Goal: Navigation & Orientation: Find specific page/section

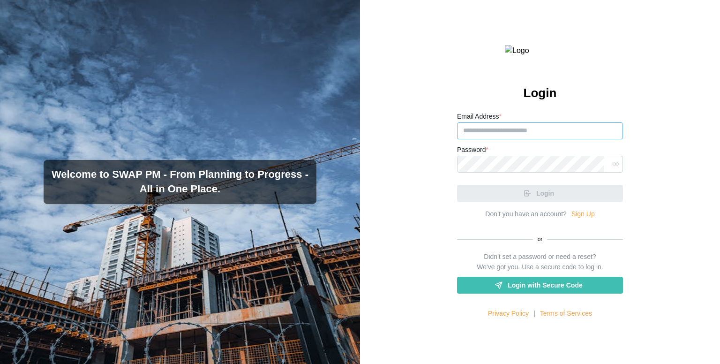
click at [471, 139] on input "Email Address *" at bounding box center [540, 130] width 166 height 17
paste input "**********"
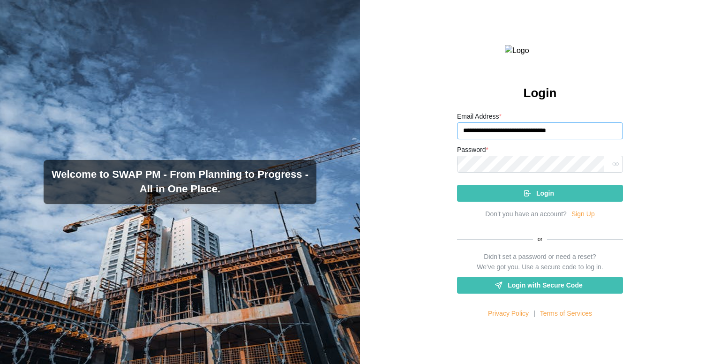
type input "**********"
click at [492, 201] on div "Login" at bounding box center [538, 193] width 151 height 16
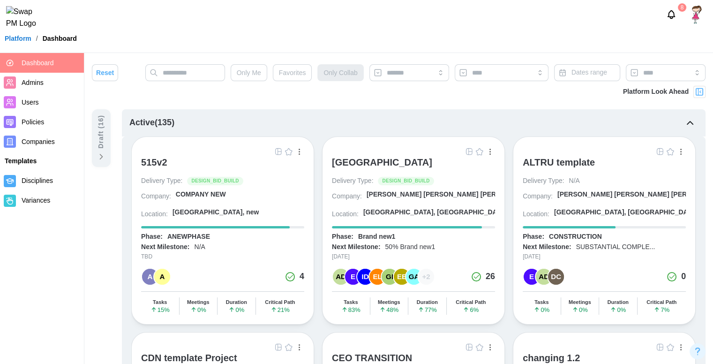
click at [451, 143] on div "ALTRU SPORTS COMPLEX Delivery Type: DESIGN_BID_BUILD Company: [PERSON_NAME] [PE…" at bounding box center [413, 230] width 183 height 188
click at [36, 105] on span "Users" at bounding box center [30, 101] width 17 height 7
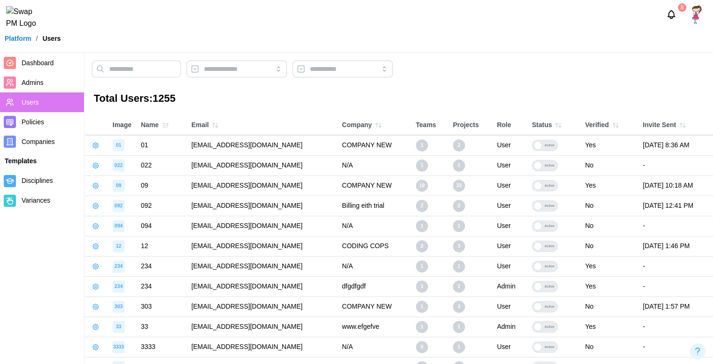
click at [64, 178] on span "Disciplines" at bounding box center [51, 181] width 59 height 12
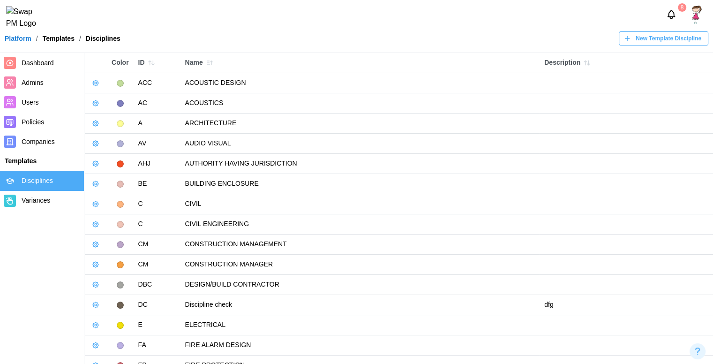
click at [37, 109] on link "Users" at bounding box center [42, 102] width 84 height 20
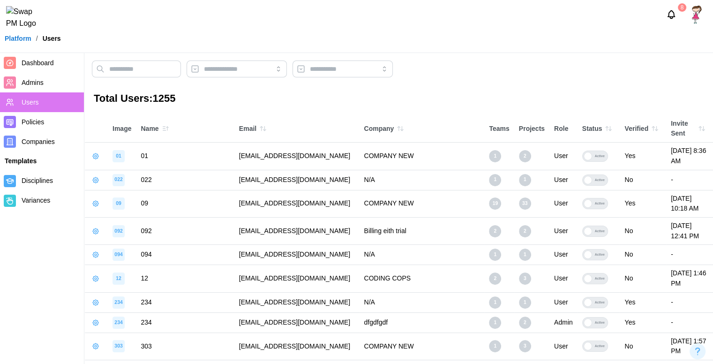
click at [489, 126] on div "Teams" at bounding box center [499, 129] width 20 height 10
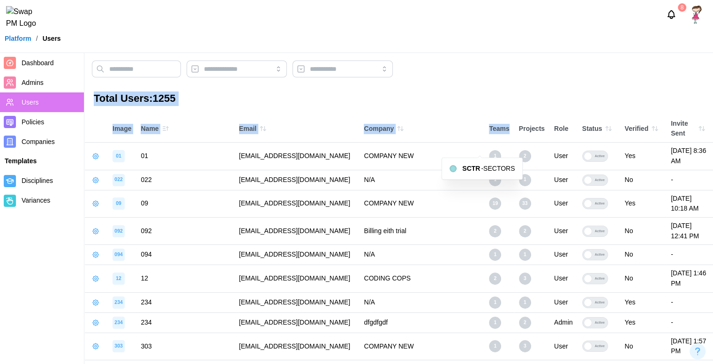
drag, startPoint x: 496, startPoint y: 122, endPoint x: 496, endPoint y: 66, distance: 56.7
click at [496, 66] on div at bounding box center [398, 71] width 613 height 22
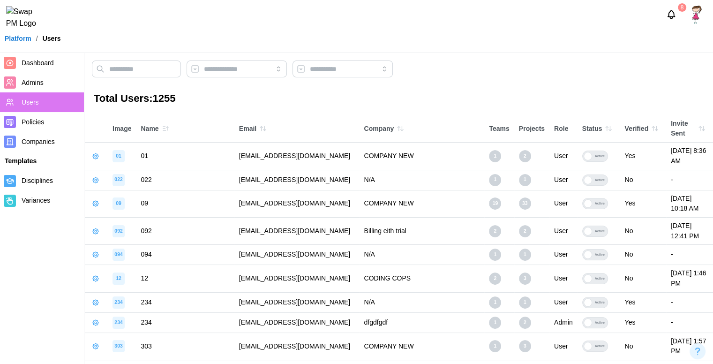
click at [605, 125] on icon "button" at bounding box center [608, 128] width 7 height 7
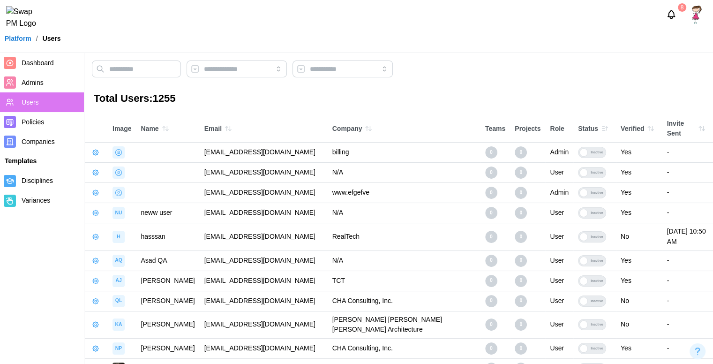
click at [601, 125] on icon "button" at bounding box center [604, 128] width 7 height 7
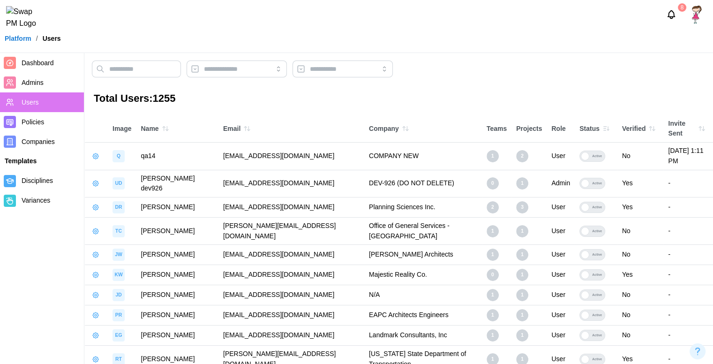
click at [602, 125] on icon "button" at bounding box center [605, 128] width 7 height 7
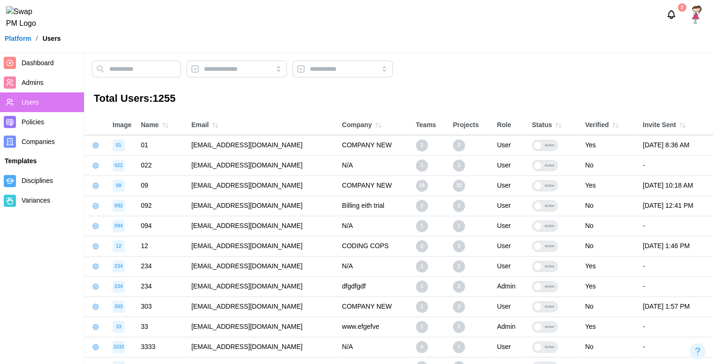
click at [554, 126] on icon "button" at bounding box center [557, 124] width 7 height 7
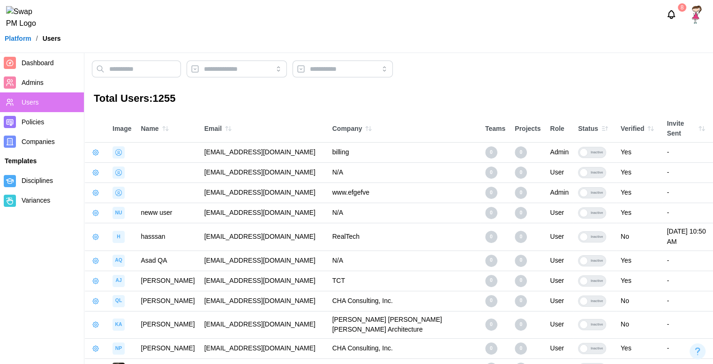
click at [601, 125] on icon "button" at bounding box center [604, 128] width 7 height 7
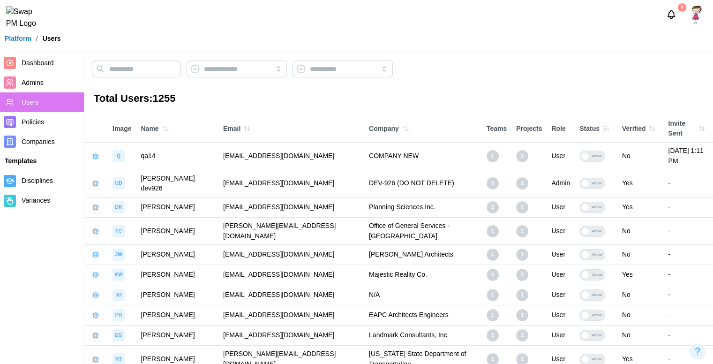
click at [17, 42] on link "Platform" at bounding box center [18, 38] width 27 height 7
click at [19, 64] on link "Dashboard" at bounding box center [42, 63] width 84 height 20
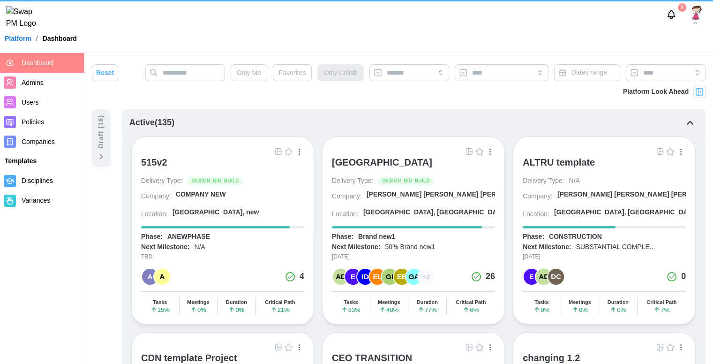
click at [472, 148] on img "button" at bounding box center [468, 151] width 7 height 7
